Goal: Task Accomplishment & Management: Complete application form

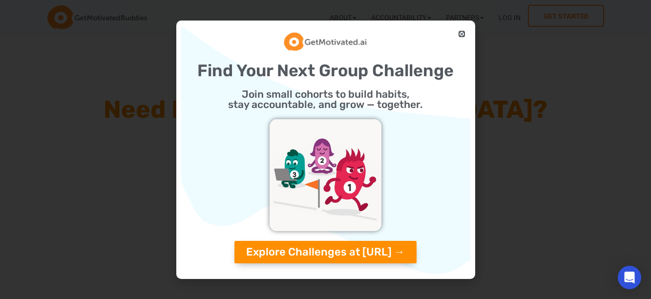
click at [462, 34] on icon "Close" at bounding box center [461, 33] width 7 height 7
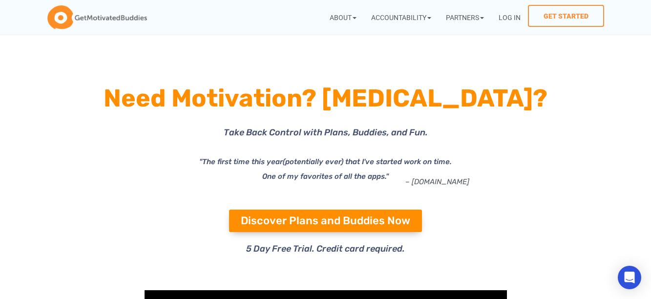
scroll to position [13, 0]
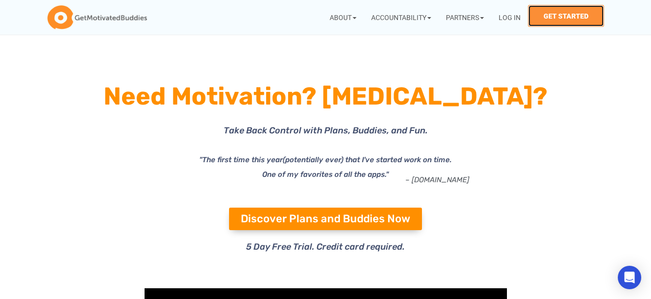
click at [574, 16] on link "Get Started" at bounding box center [566, 16] width 76 height 22
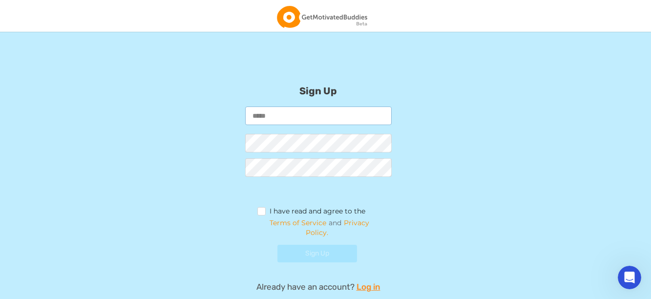
click at [311, 117] on input "email" at bounding box center [318, 115] width 147 height 19
click at [289, 115] on input "email" at bounding box center [318, 115] width 147 height 19
type input "**********"
click at [262, 214] on label "I have read and agree to the" at bounding box center [311, 212] width 108 height 11
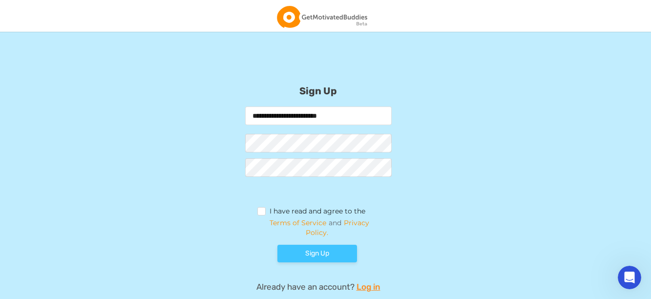
click at [317, 259] on button "Sign Up" at bounding box center [317, 254] width 80 height 18
